Goal: Task Accomplishment & Management: Manage account settings

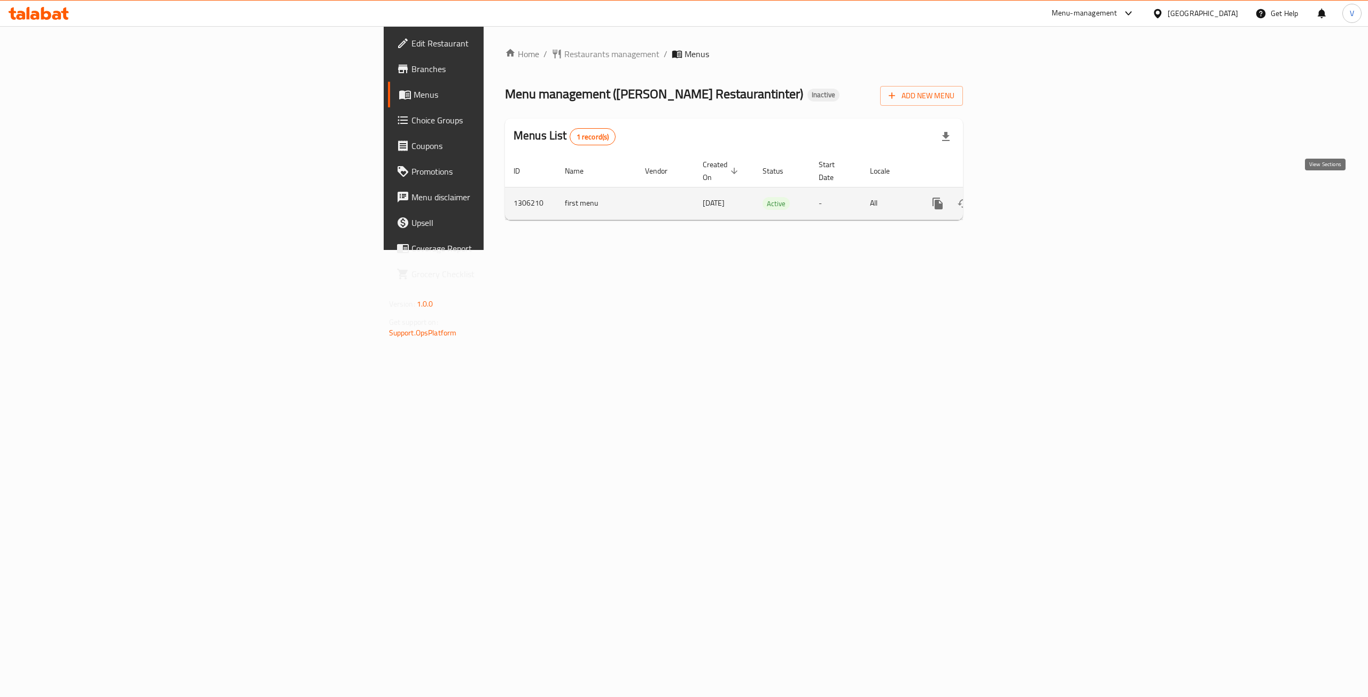
click at [1019, 199] on icon "enhanced table" at bounding box center [1015, 204] width 10 height 10
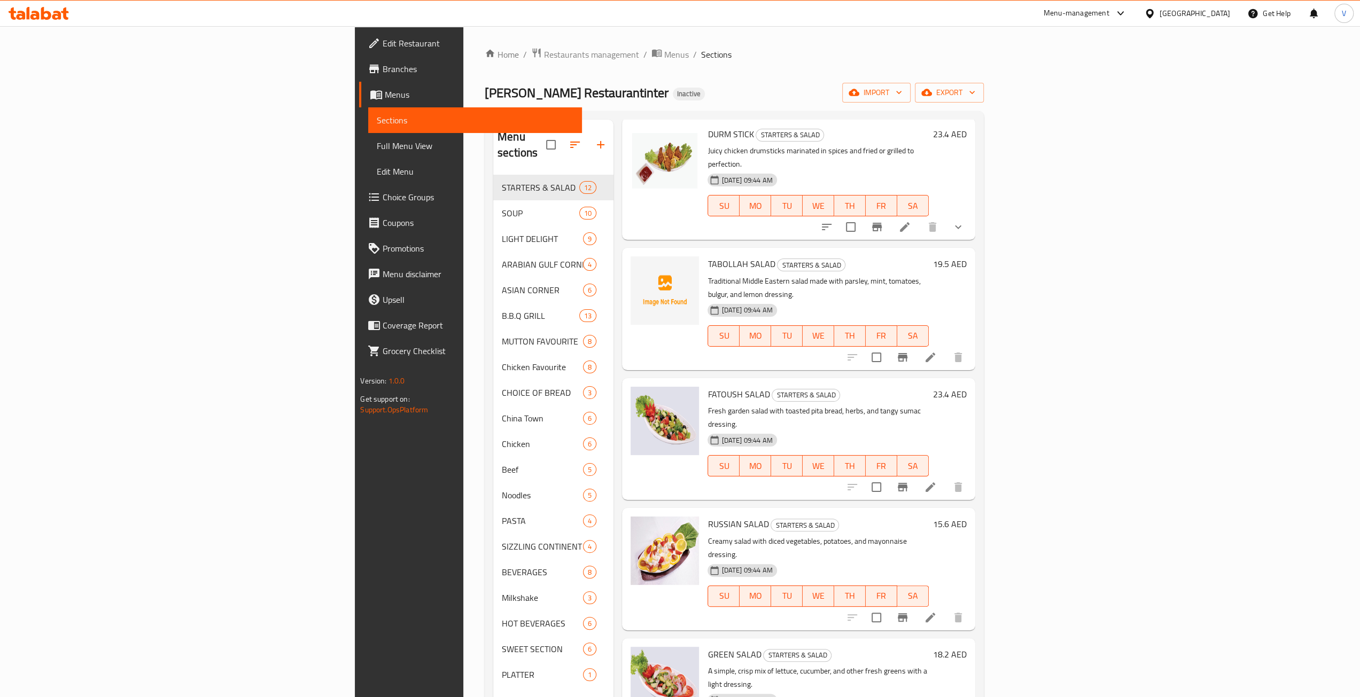
scroll to position [374, 0]
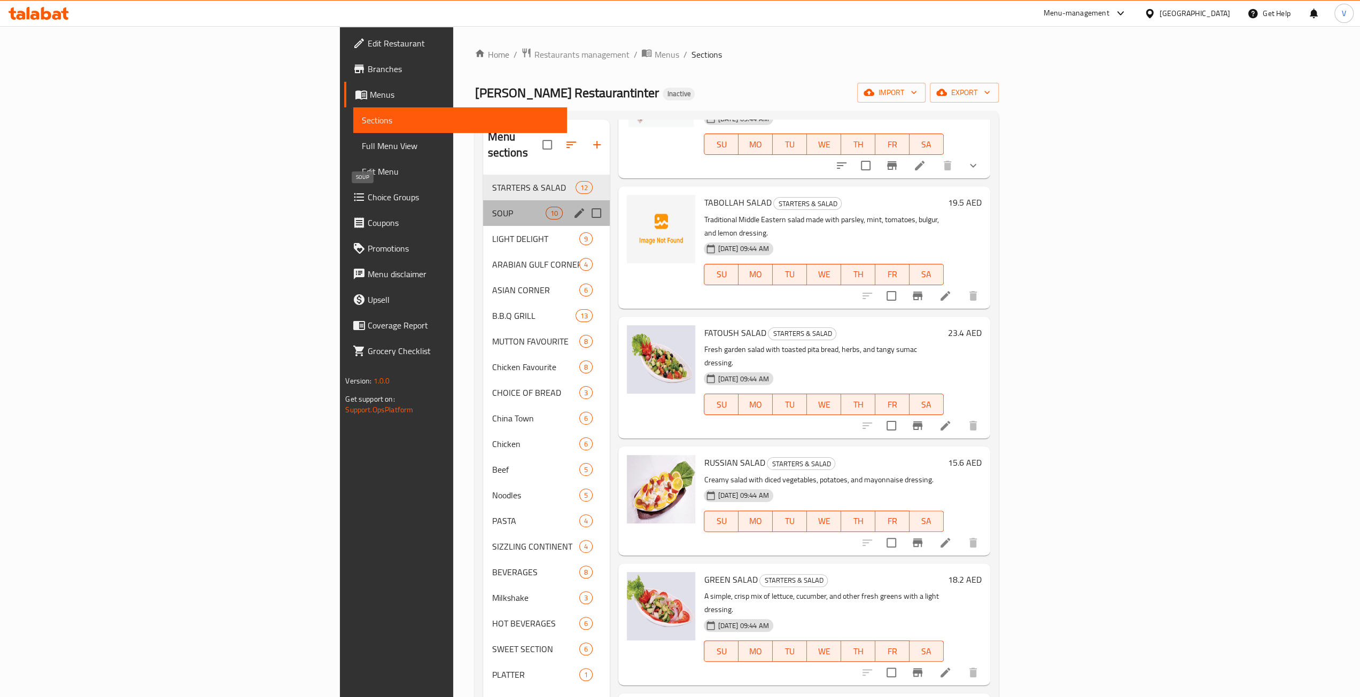
click at [491, 207] on span "SOUP" at bounding box center [518, 213] width 54 height 13
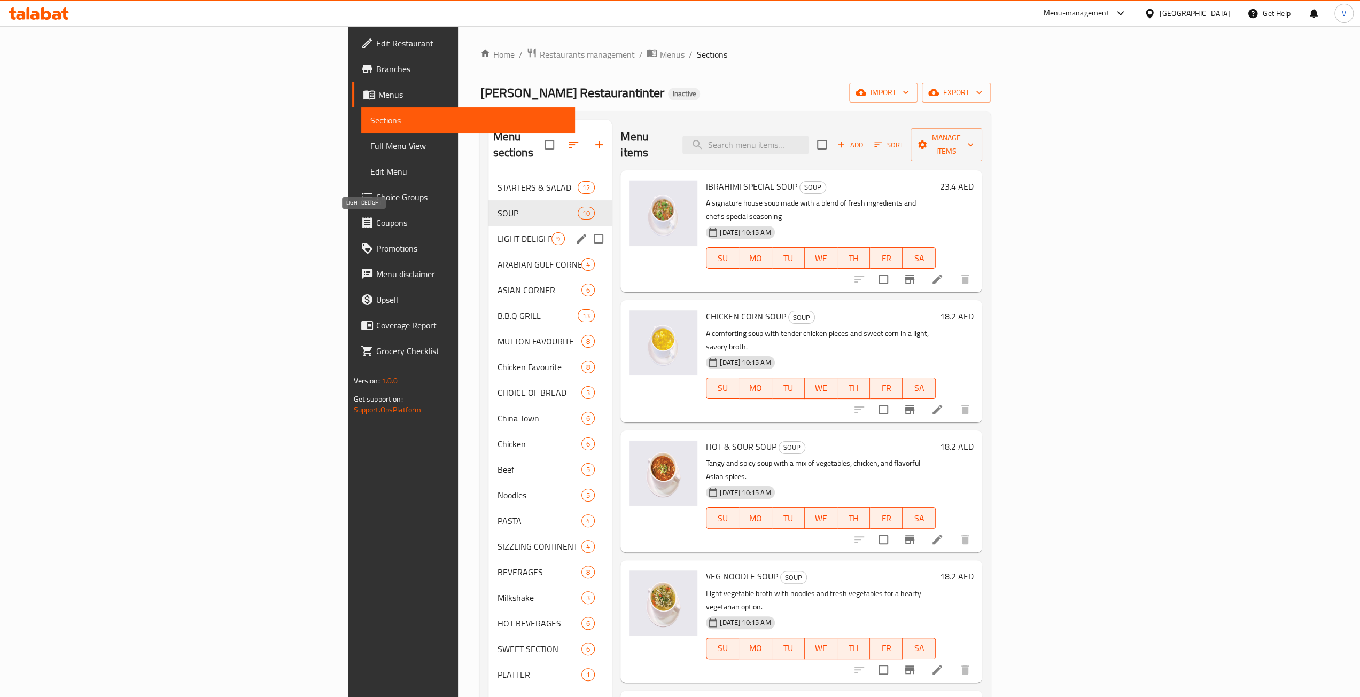
click at [497, 232] on span "LIGHT DELIGHT" at bounding box center [524, 238] width 54 height 13
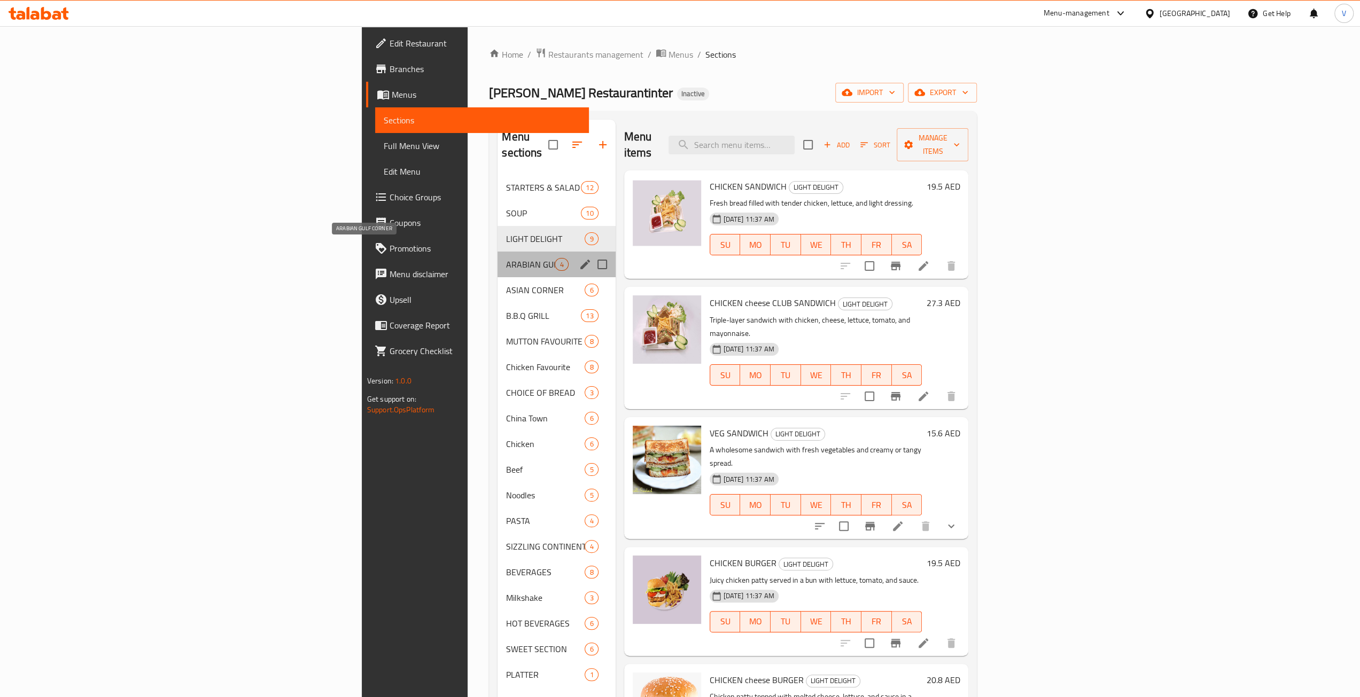
click at [506, 258] on span "ARABIAN GULF CORNER" at bounding box center [530, 264] width 49 height 13
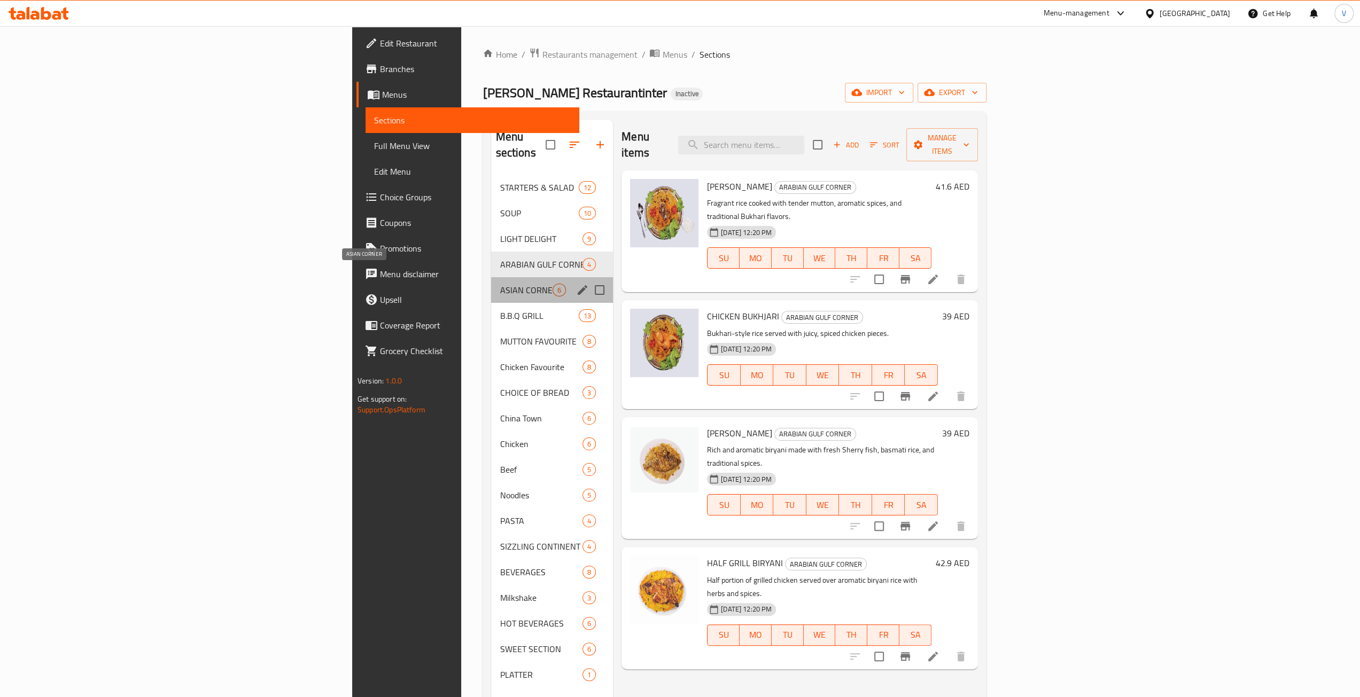
click at [499, 284] on span "ASIAN CORNER" at bounding box center [525, 290] width 53 height 13
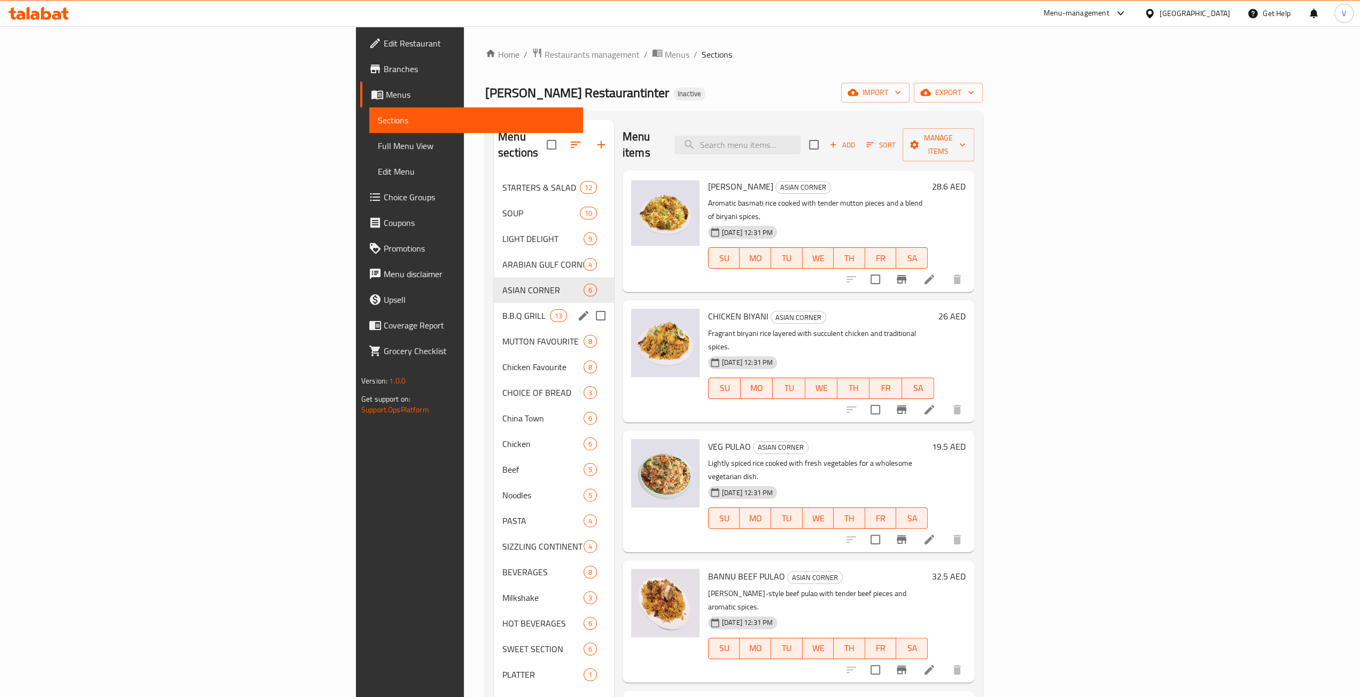
click at [494, 303] on div "B.B.Q GRILL 13" at bounding box center [554, 316] width 120 height 26
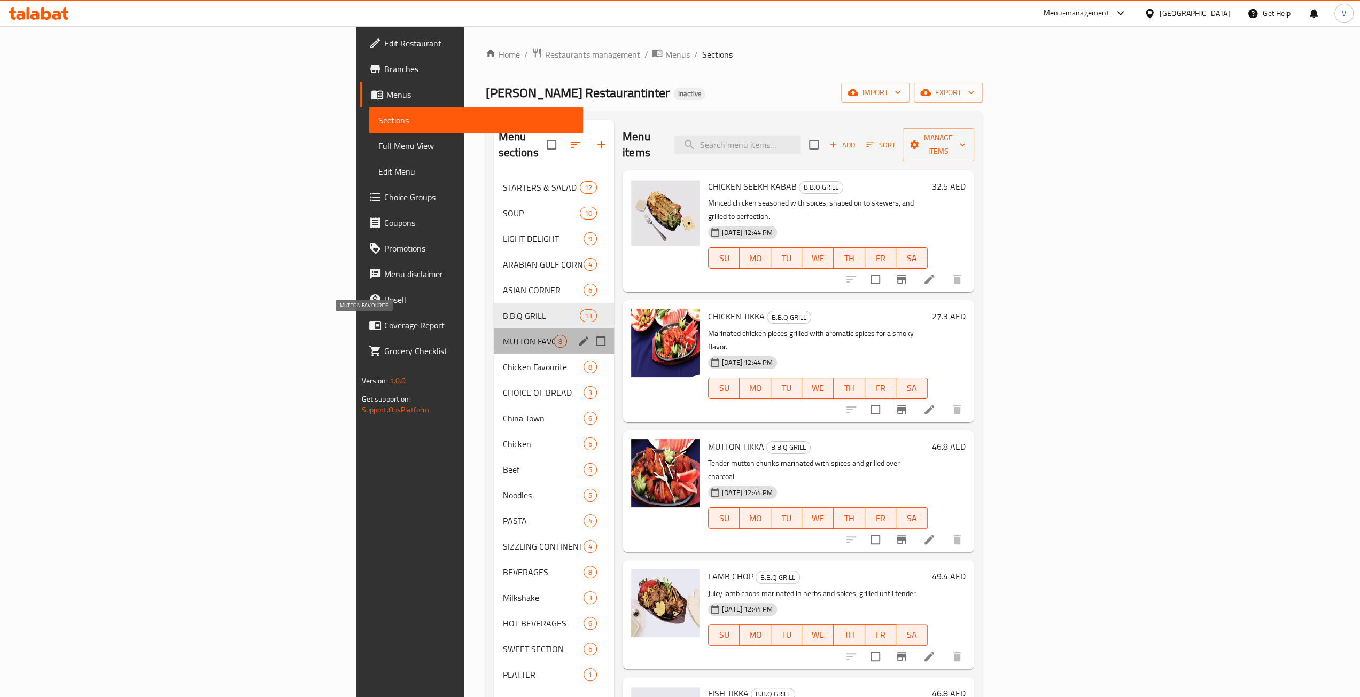
click at [502, 335] on span "MUTTON FAVOURITE" at bounding box center [527, 341] width 51 height 13
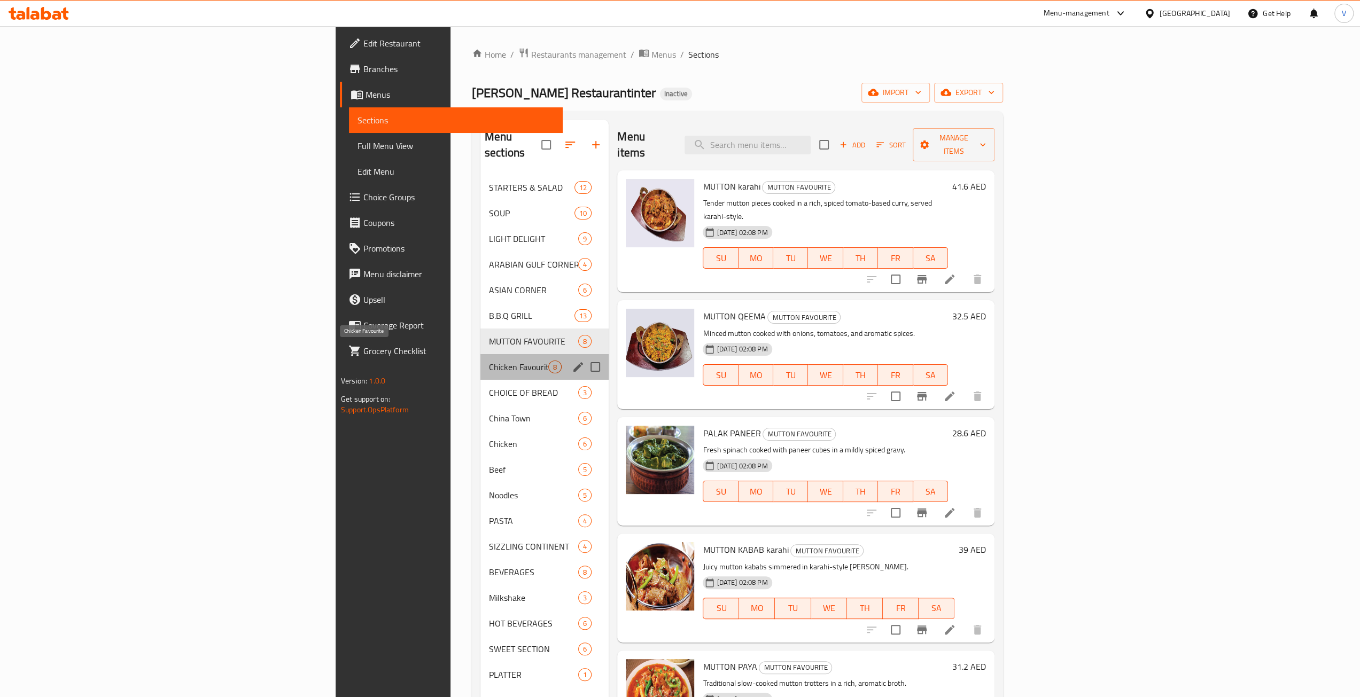
click at [489, 361] on span "Chicken Favourite" at bounding box center [518, 367] width 59 height 13
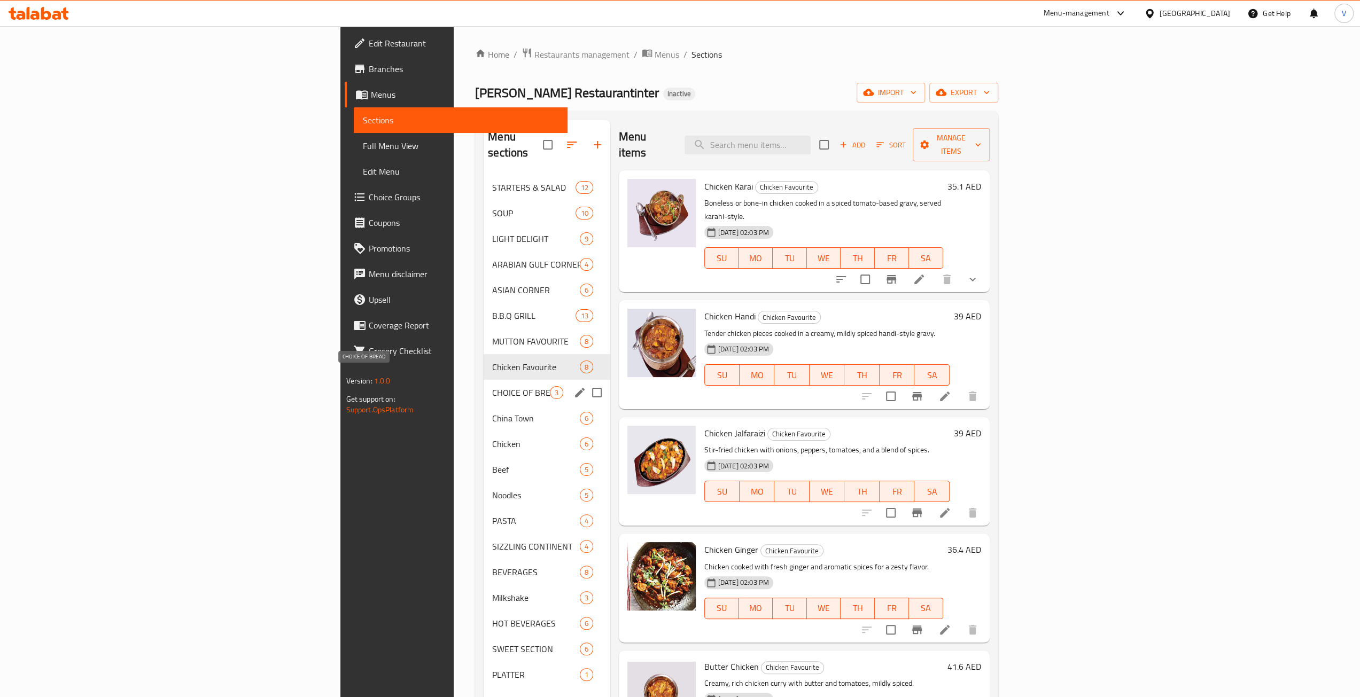
click at [492, 386] on span "CHOICE OF BREAD" at bounding box center [520, 392] width 57 height 13
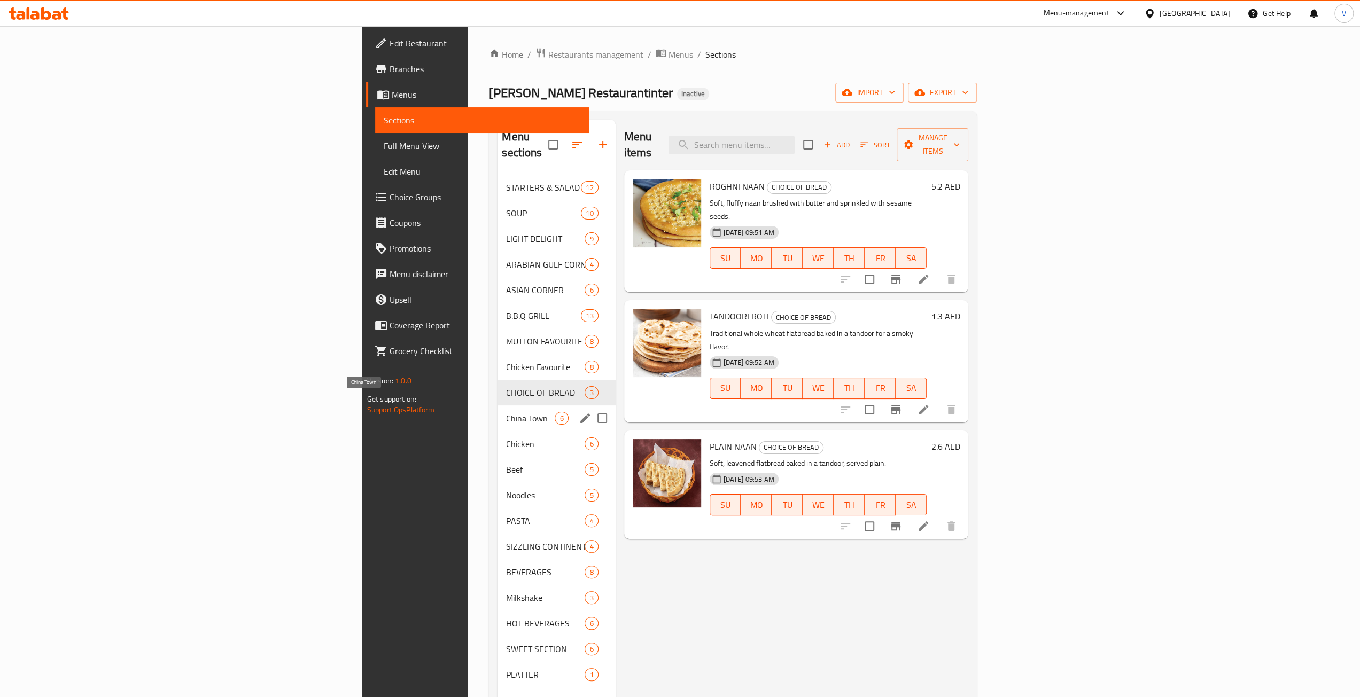
click at [506, 412] on span "China Town" at bounding box center [530, 418] width 49 height 13
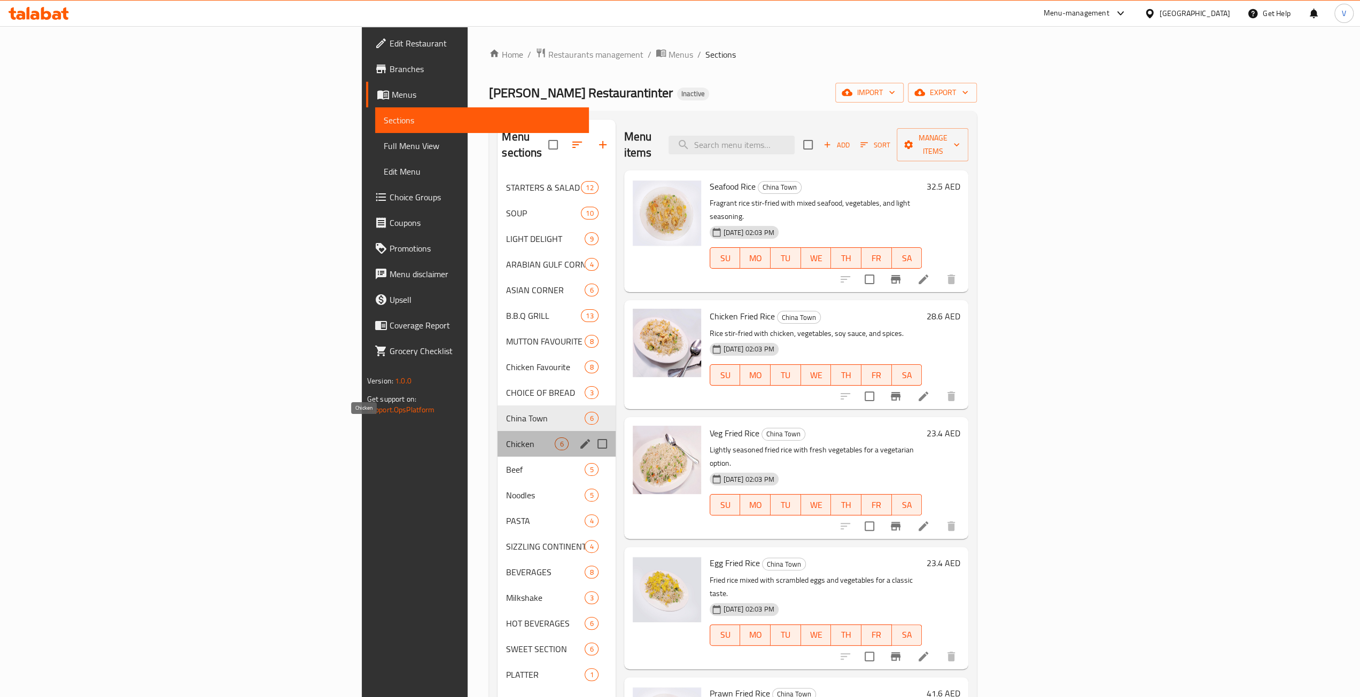
click at [506, 438] on span "Chicken" at bounding box center [530, 444] width 49 height 13
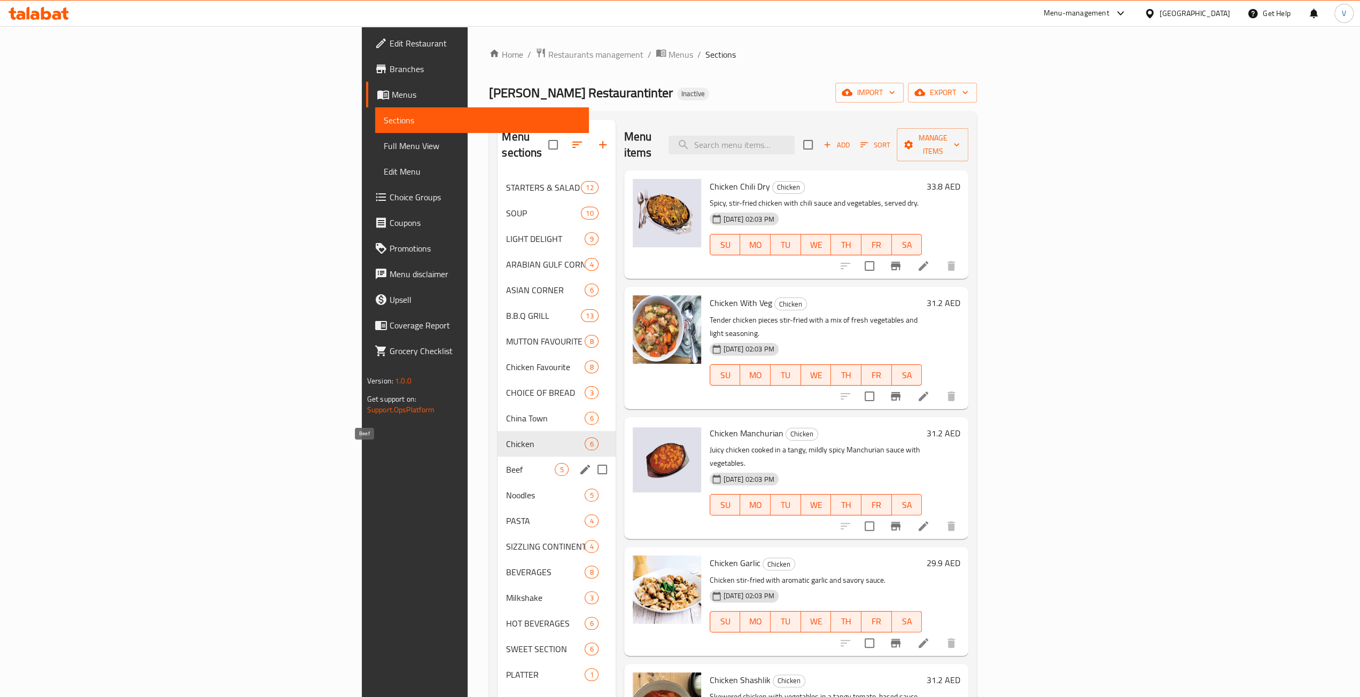
click at [506, 463] on span "Beef" at bounding box center [530, 469] width 49 height 13
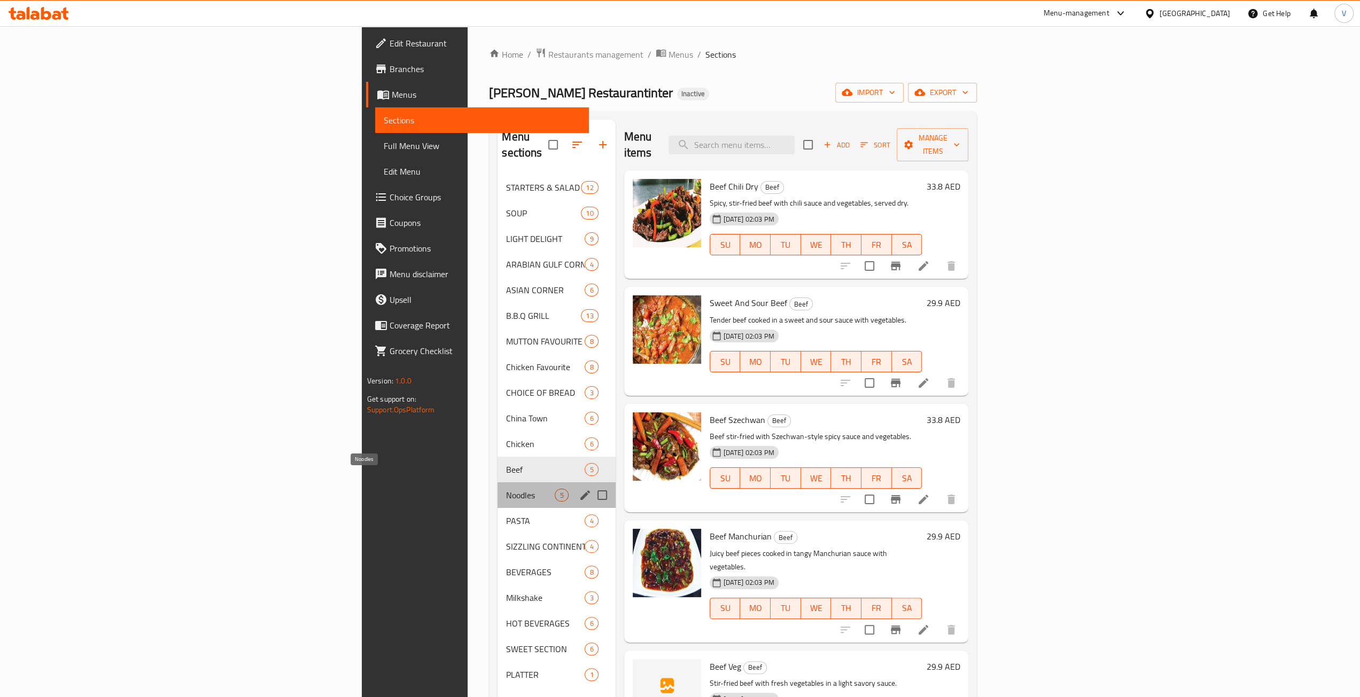
click at [506, 489] on span "Noodles" at bounding box center [530, 495] width 49 height 13
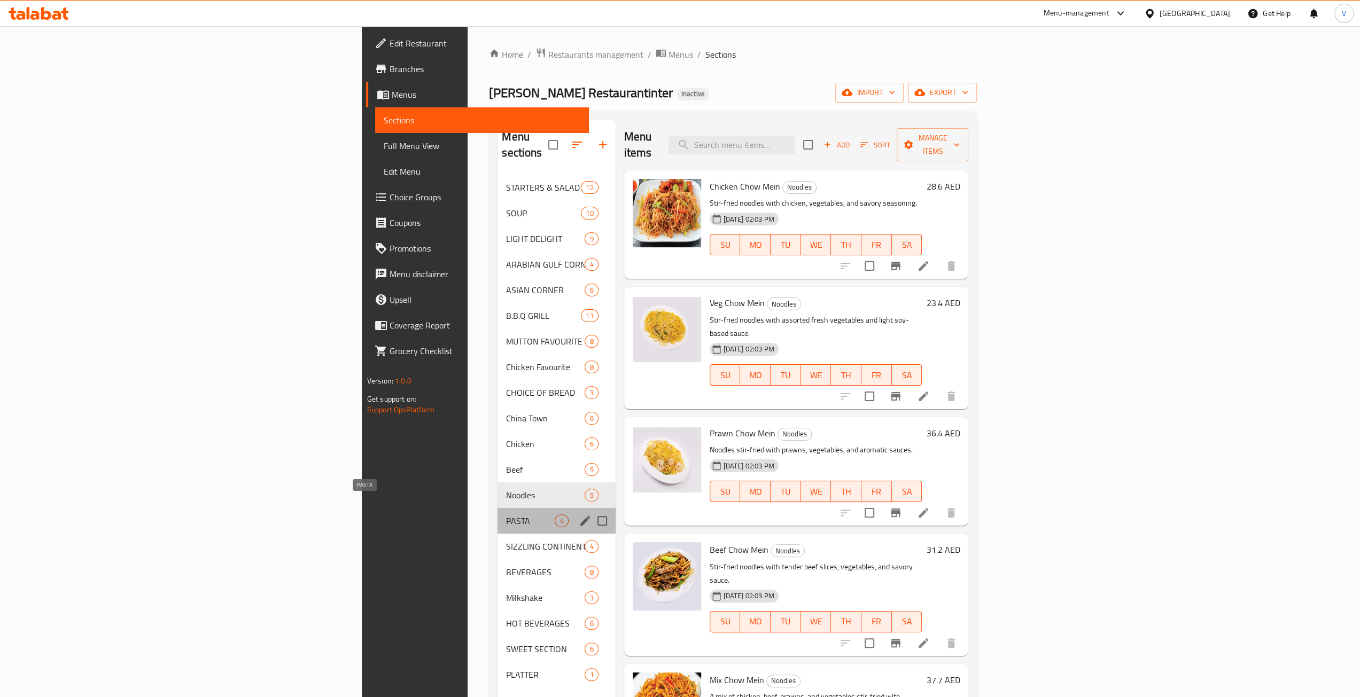
click at [506, 514] on span "PASTA" at bounding box center [530, 520] width 49 height 13
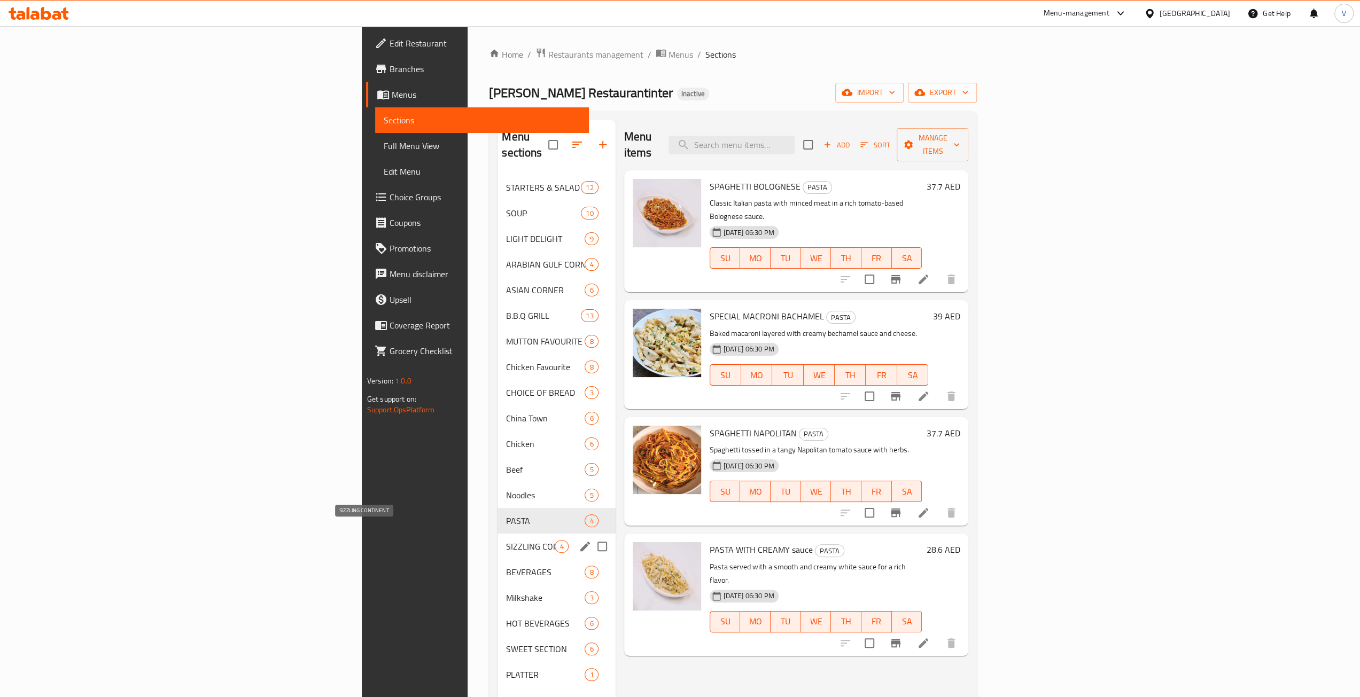
click at [506, 540] on span "SIZZLING CONTINENT" at bounding box center [530, 546] width 49 height 13
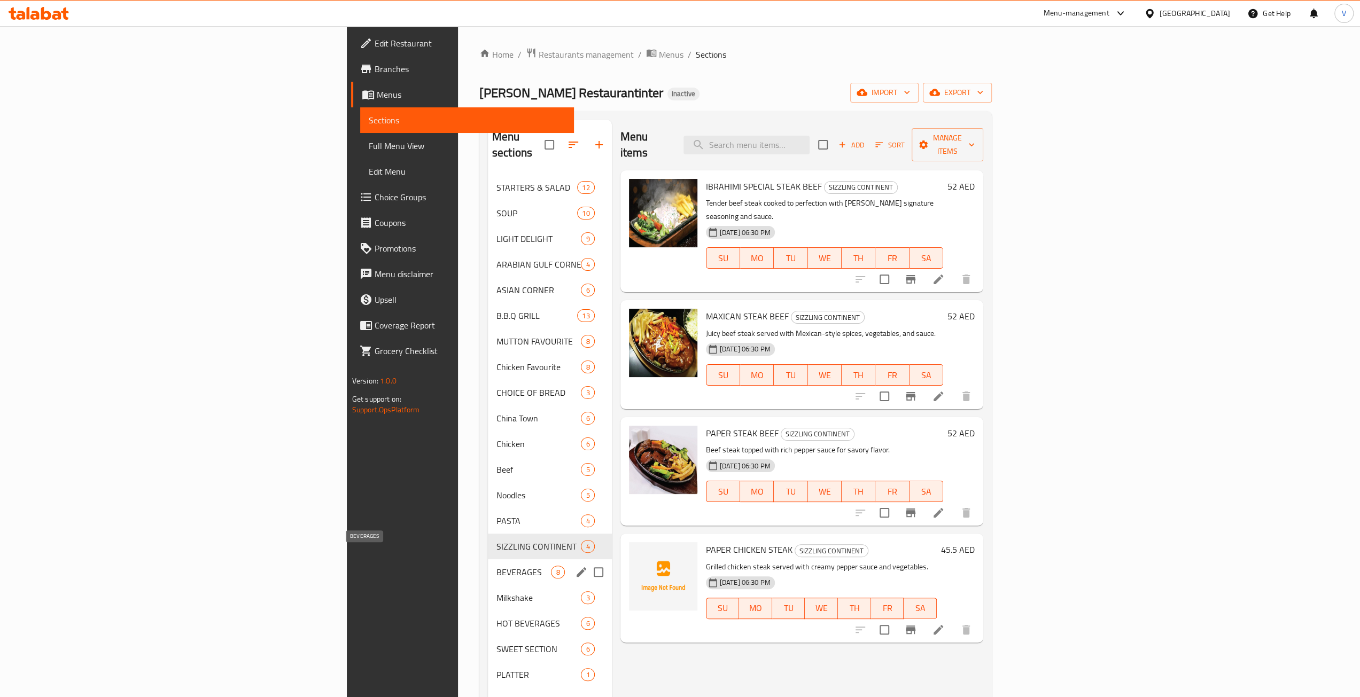
click at [496, 566] on span "BEVERAGES" at bounding box center [523, 572] width 55 height 13
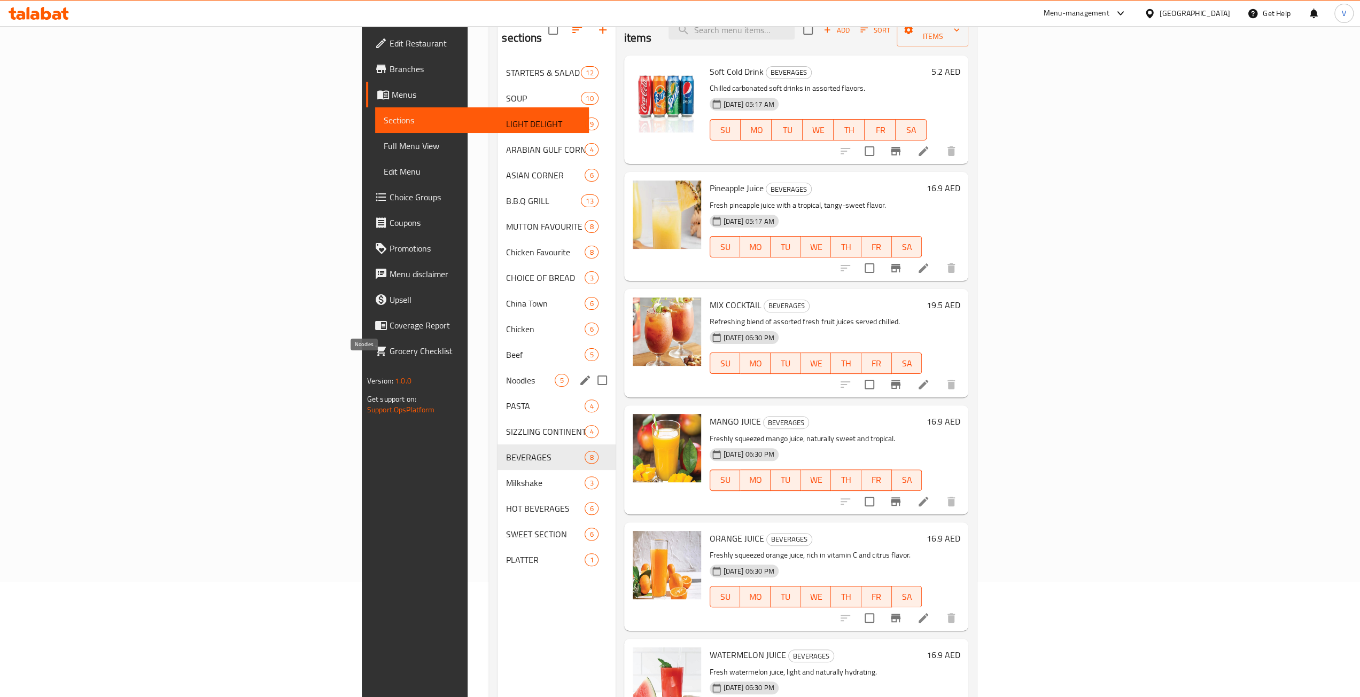
scroll to position [150, 0]
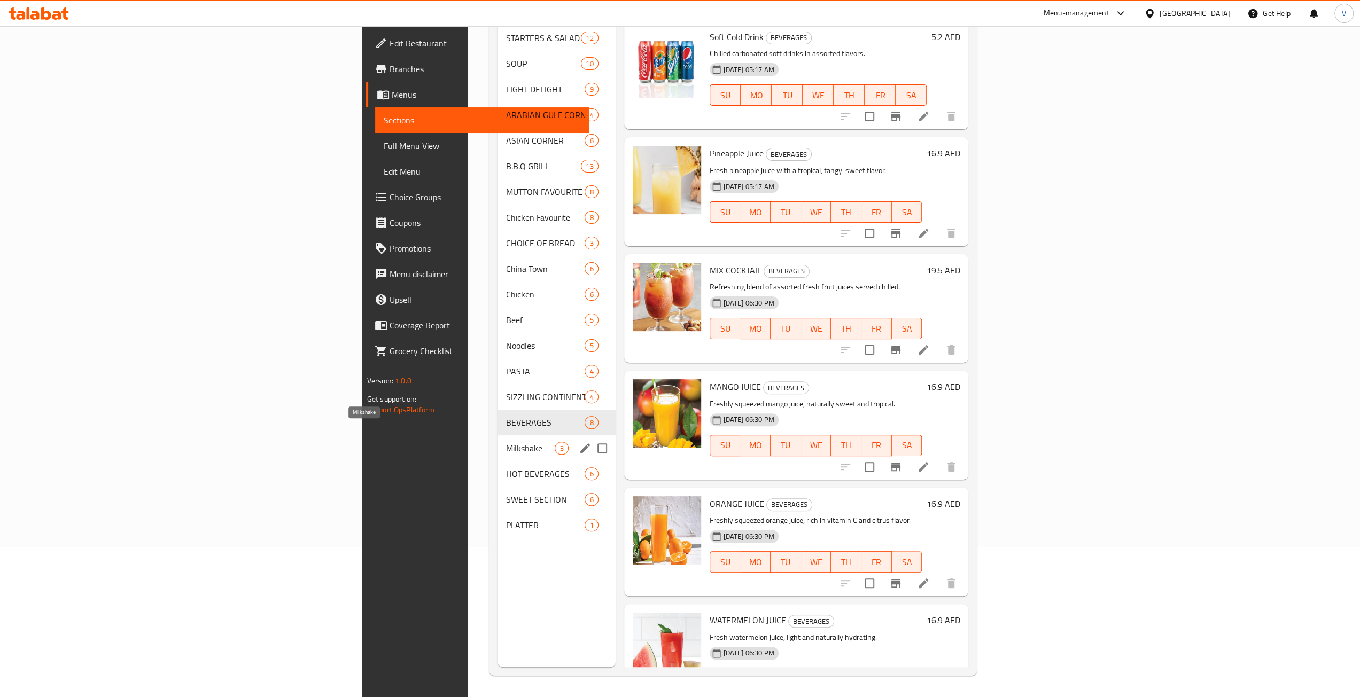
click at [506, 442] on span "Milkshake" at bounding box center [530, 448] width 49 height 13
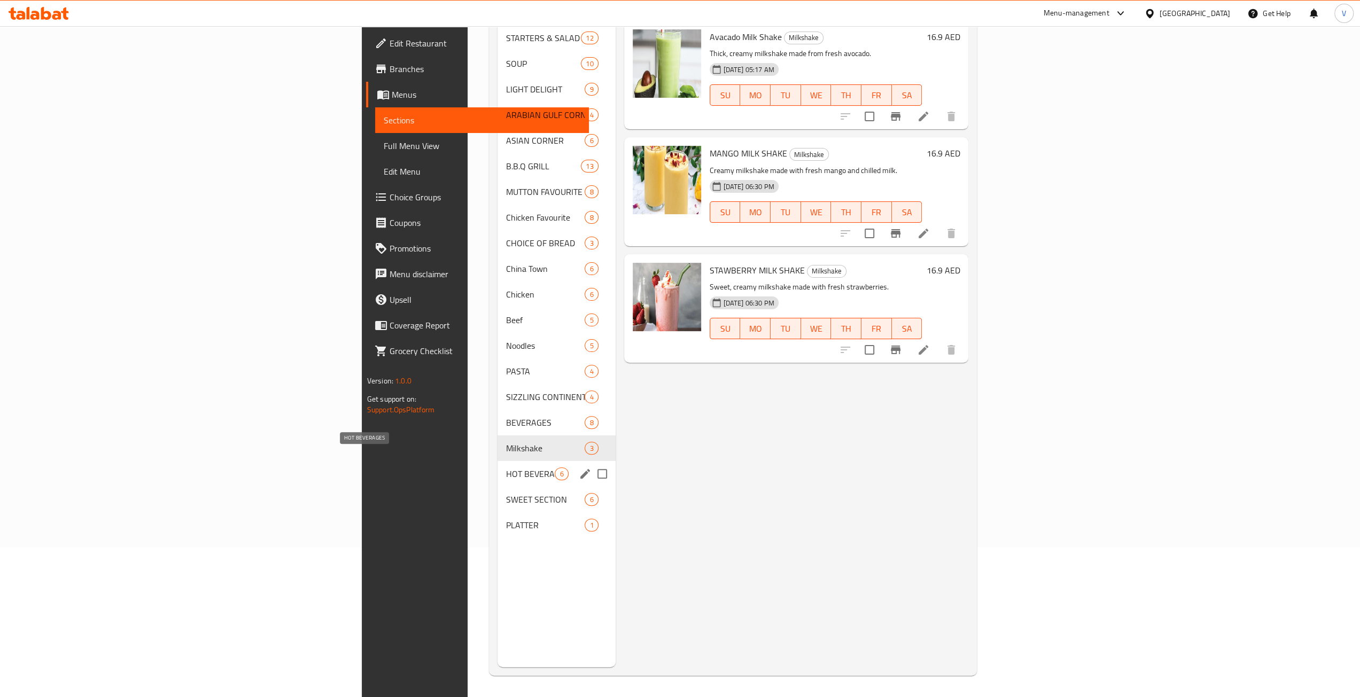
click at [506, 467] on span "HOT BEVERAGES" at bounding box center [530, 473] width 49 height 13
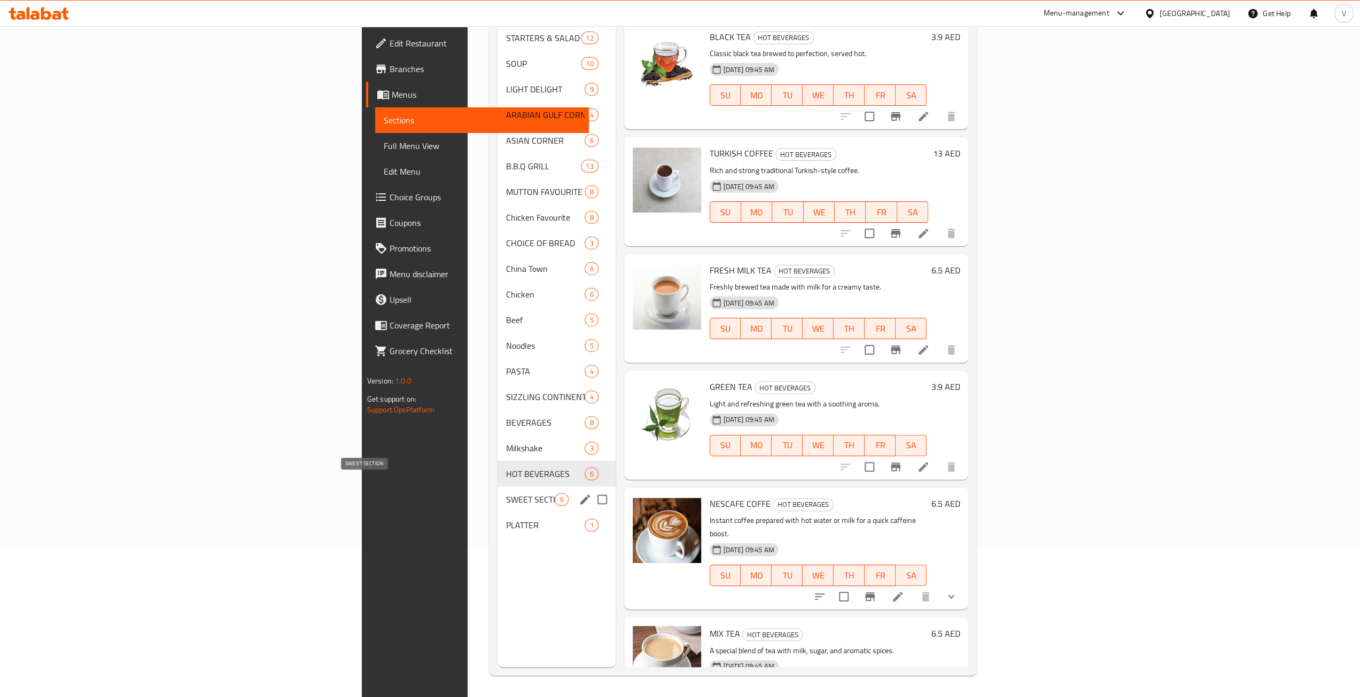
click at [506, 493] on span "SWEET SECTION" at bounding box center [530, 499] width 49 height 13
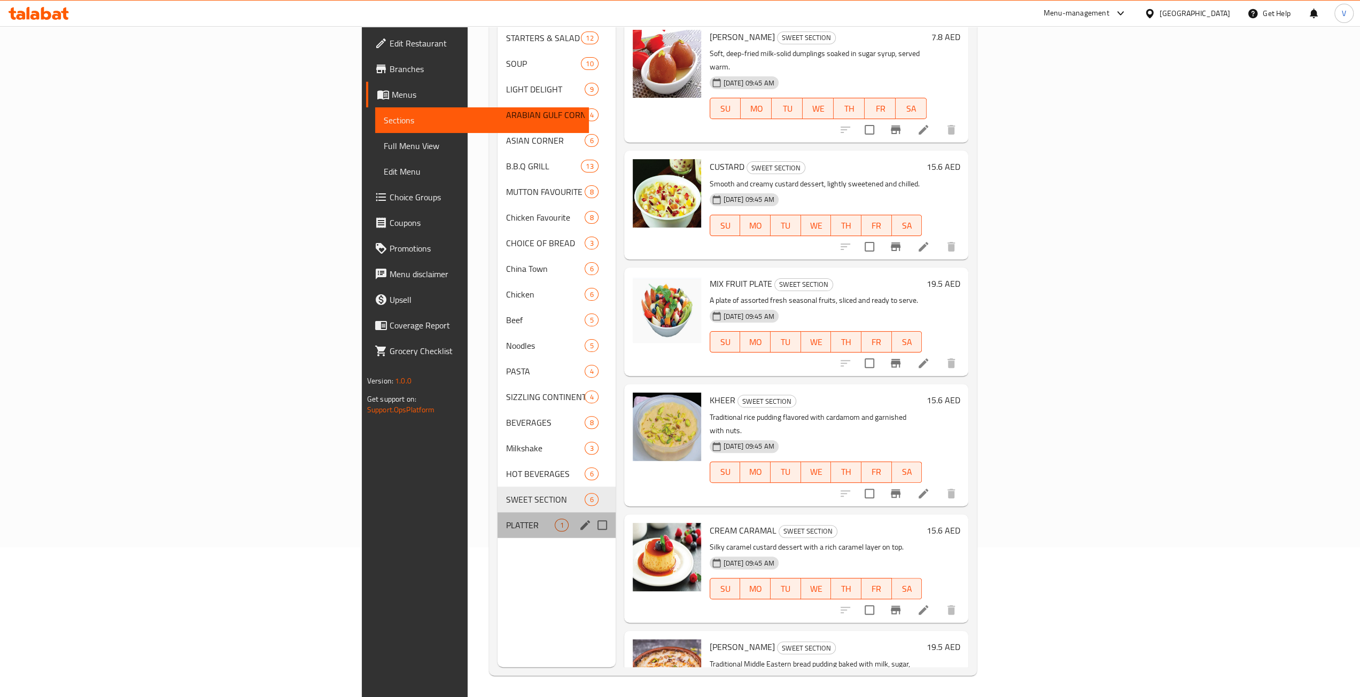
click at [497, 512] on div "PLATTER 1" at bounding box center [556, 525] width 118 height 26
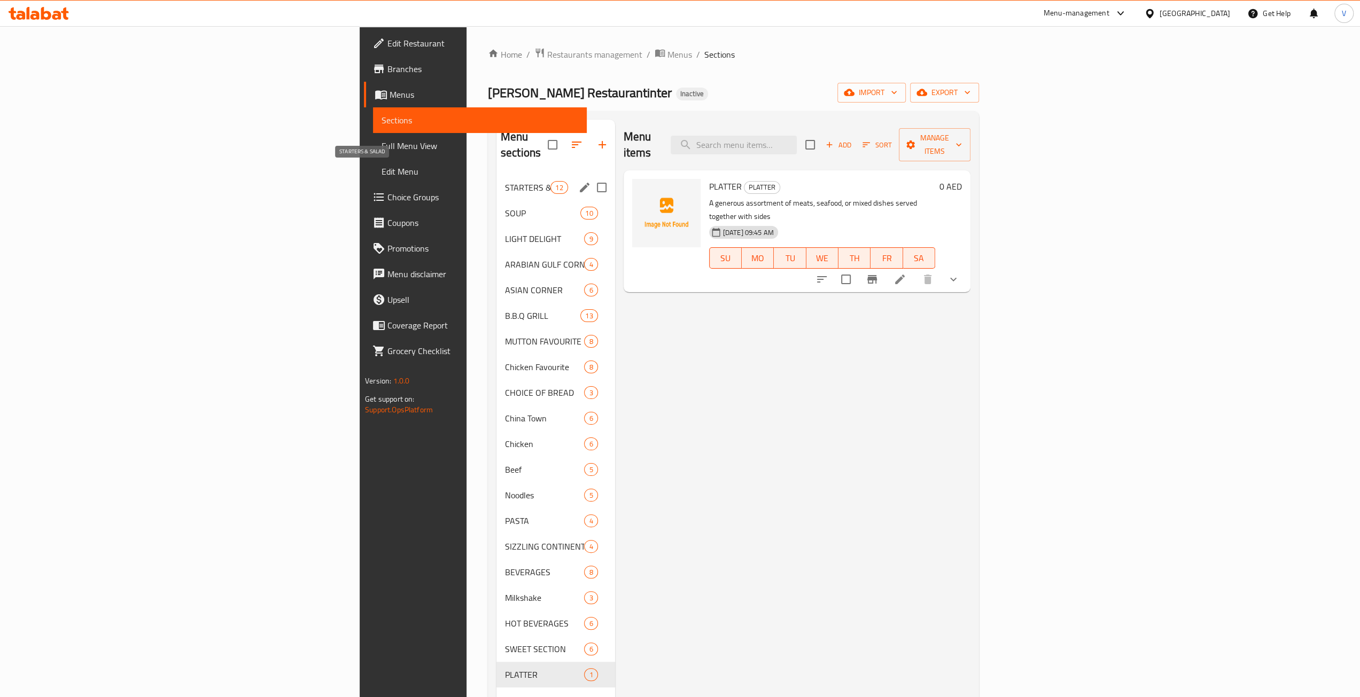
click at [505, 181] on span "STARTERS & SALAD" at bounding box center [527, 187] width 45 height 13
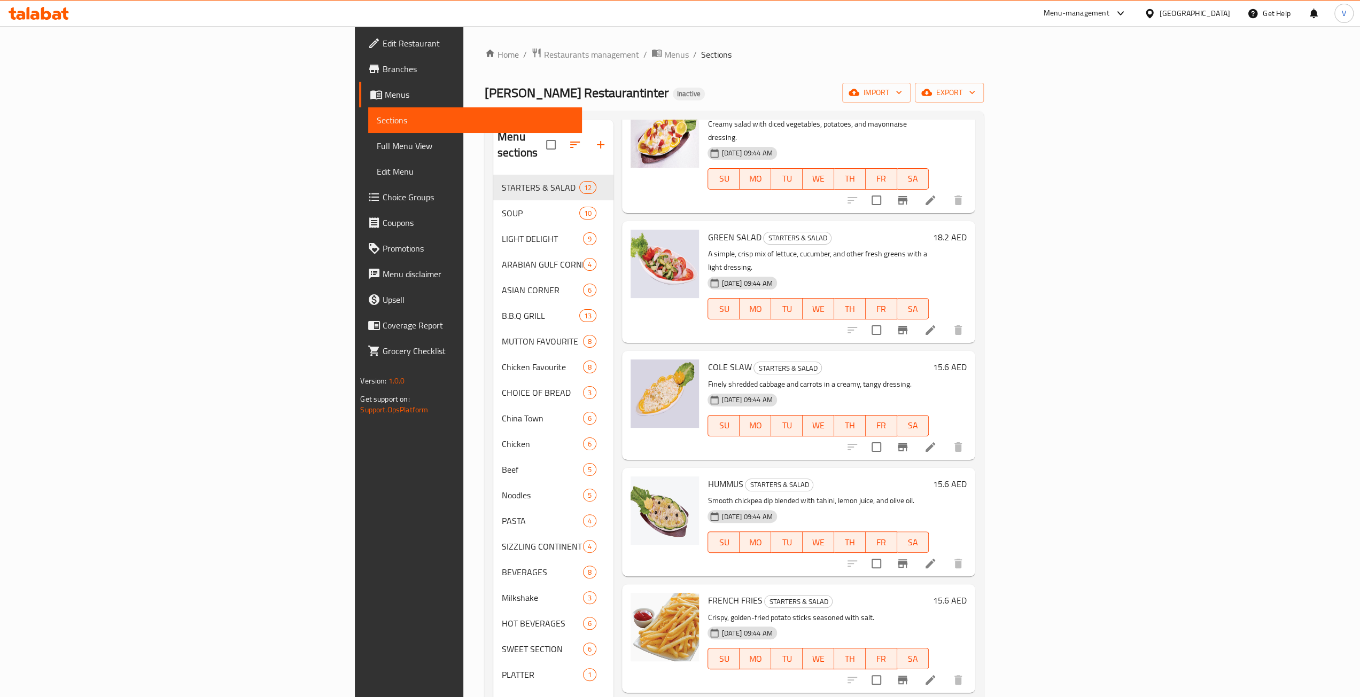
scroll to position [150, 0]
